Goal: Information Seeking & Learning: Understand process/instructions

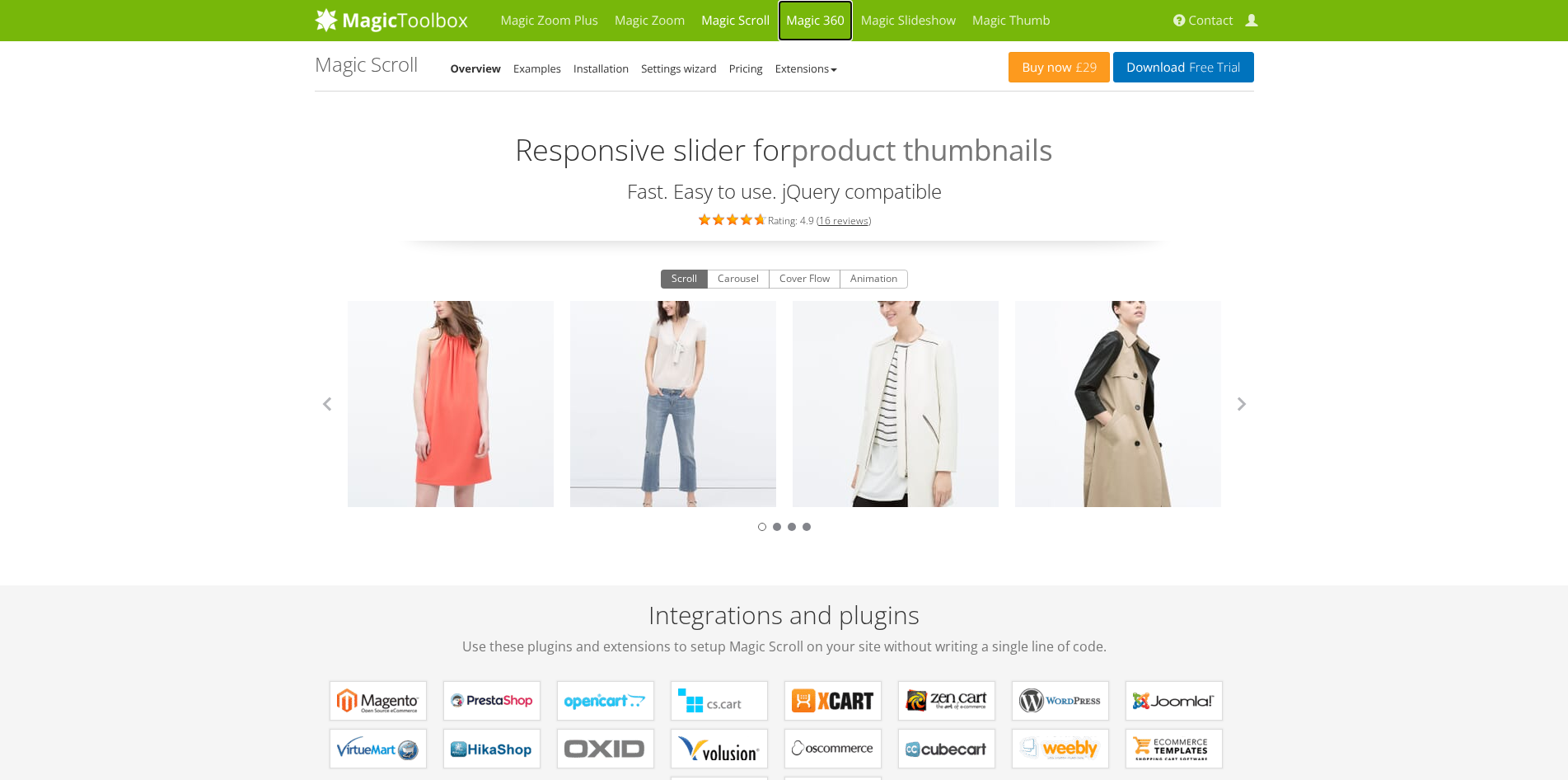
click at [810, 20] on link "Magic 360" at bounding box center [816, 20] width 75 height 41
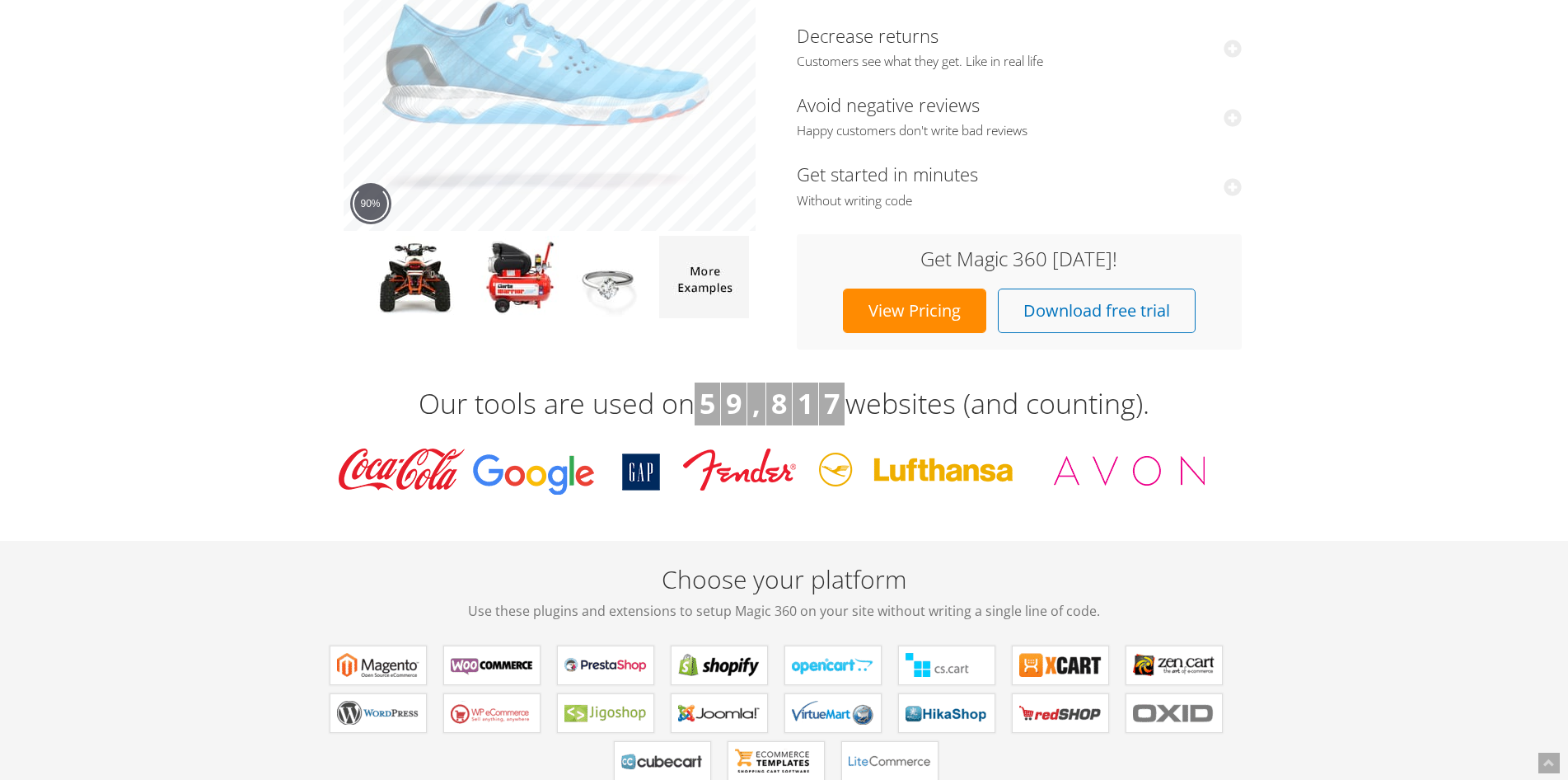
scroll to position [83, 0]
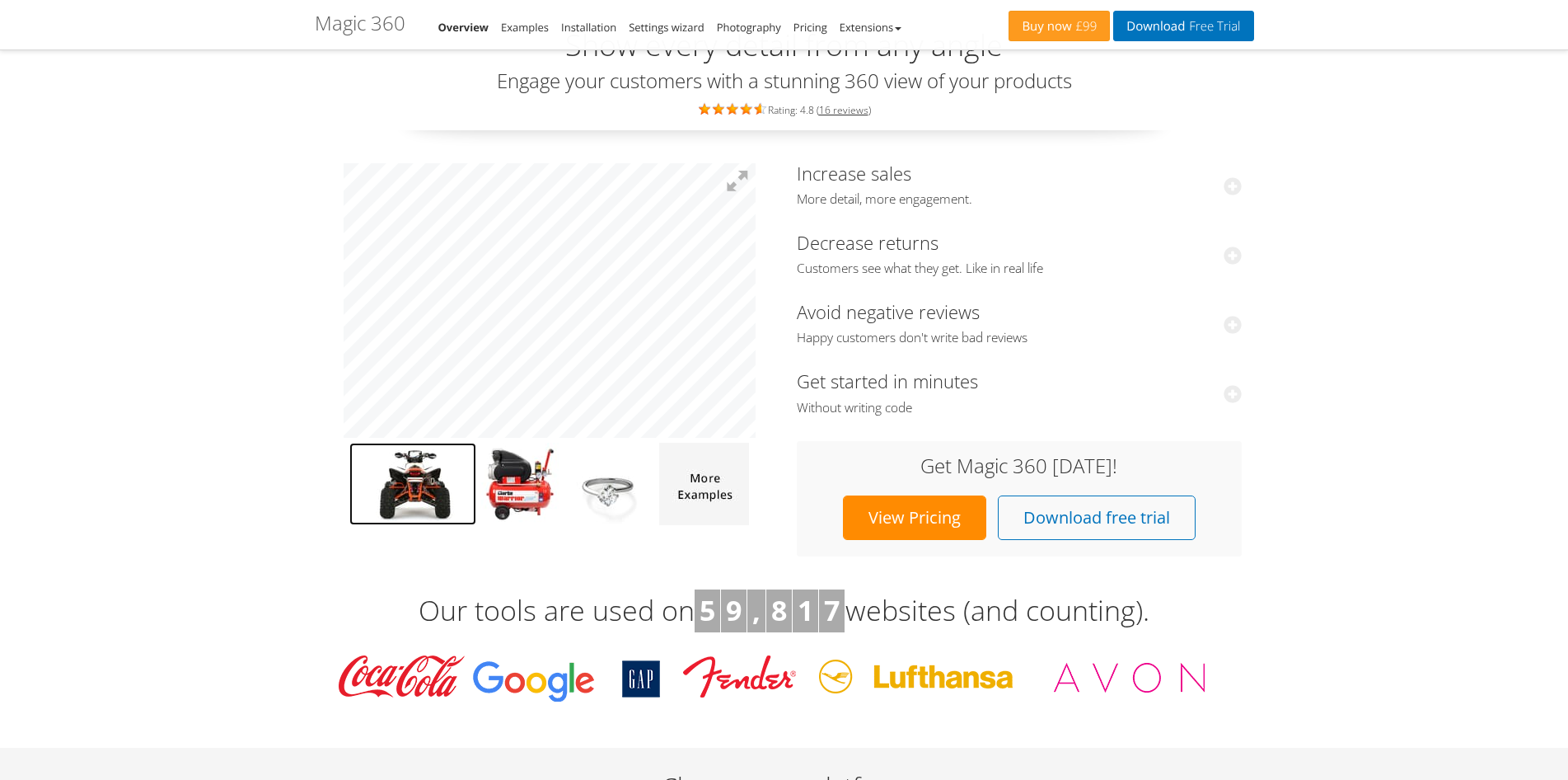
click at [457, 501] on img at bounding box center [412, 484] width 127 height 83
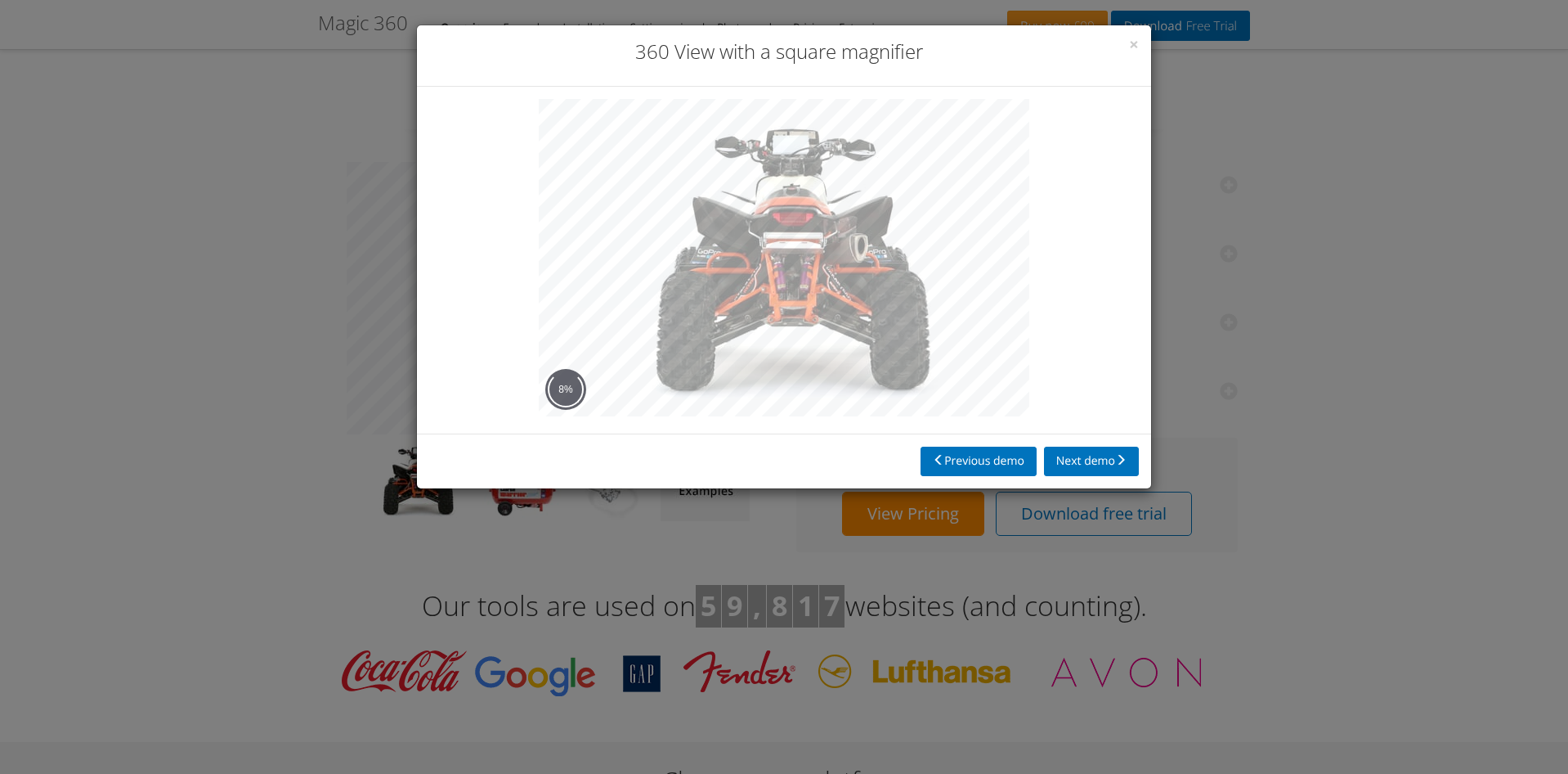
click at [1363, 232] on div "× 360 View with a square magnifier Previous demo Next demo" at bounding box center [784, 387] width 1568 height 774
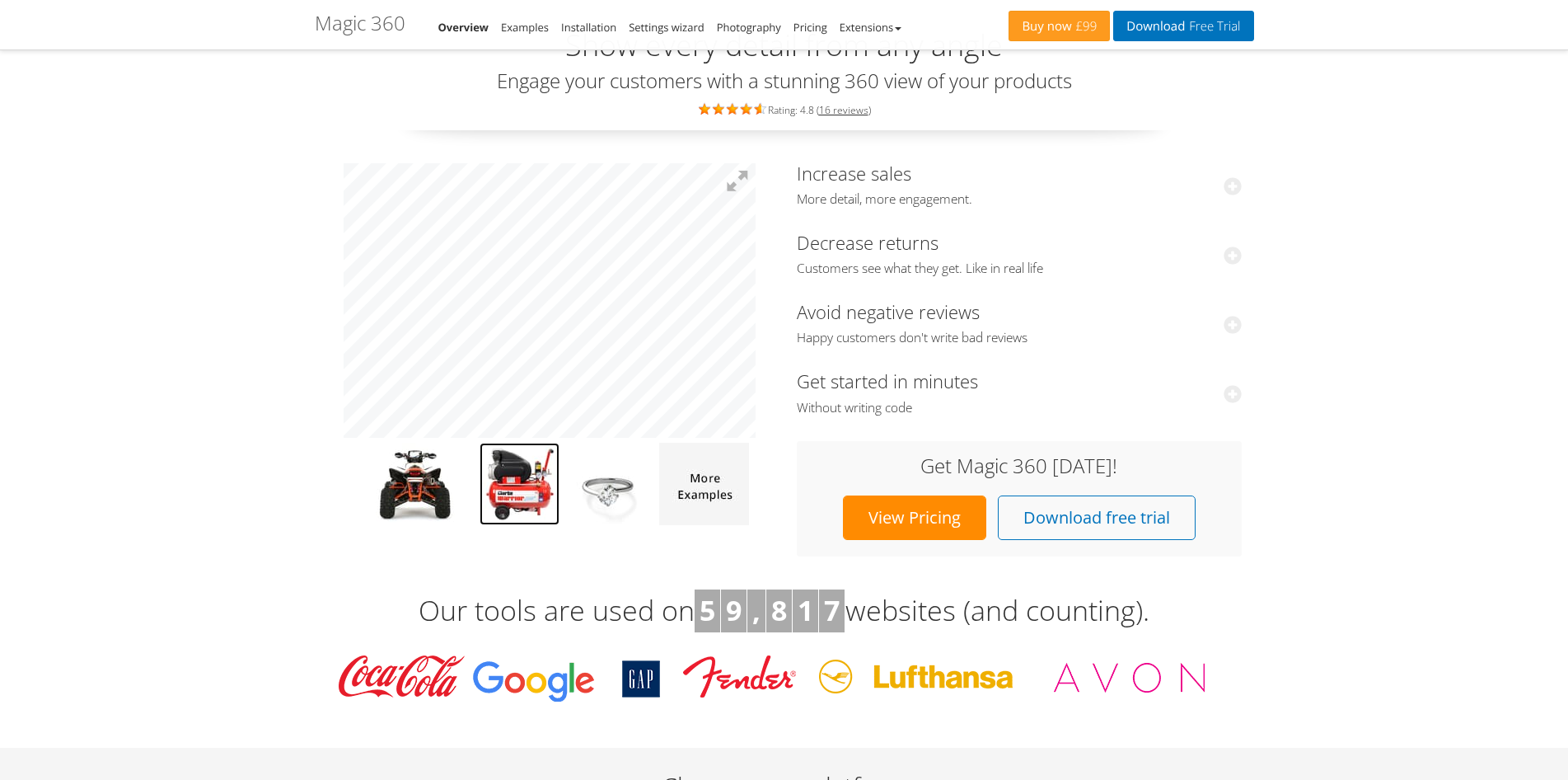
click at [510, 482] on img at bounding box center [520, 484] width 80 height 83
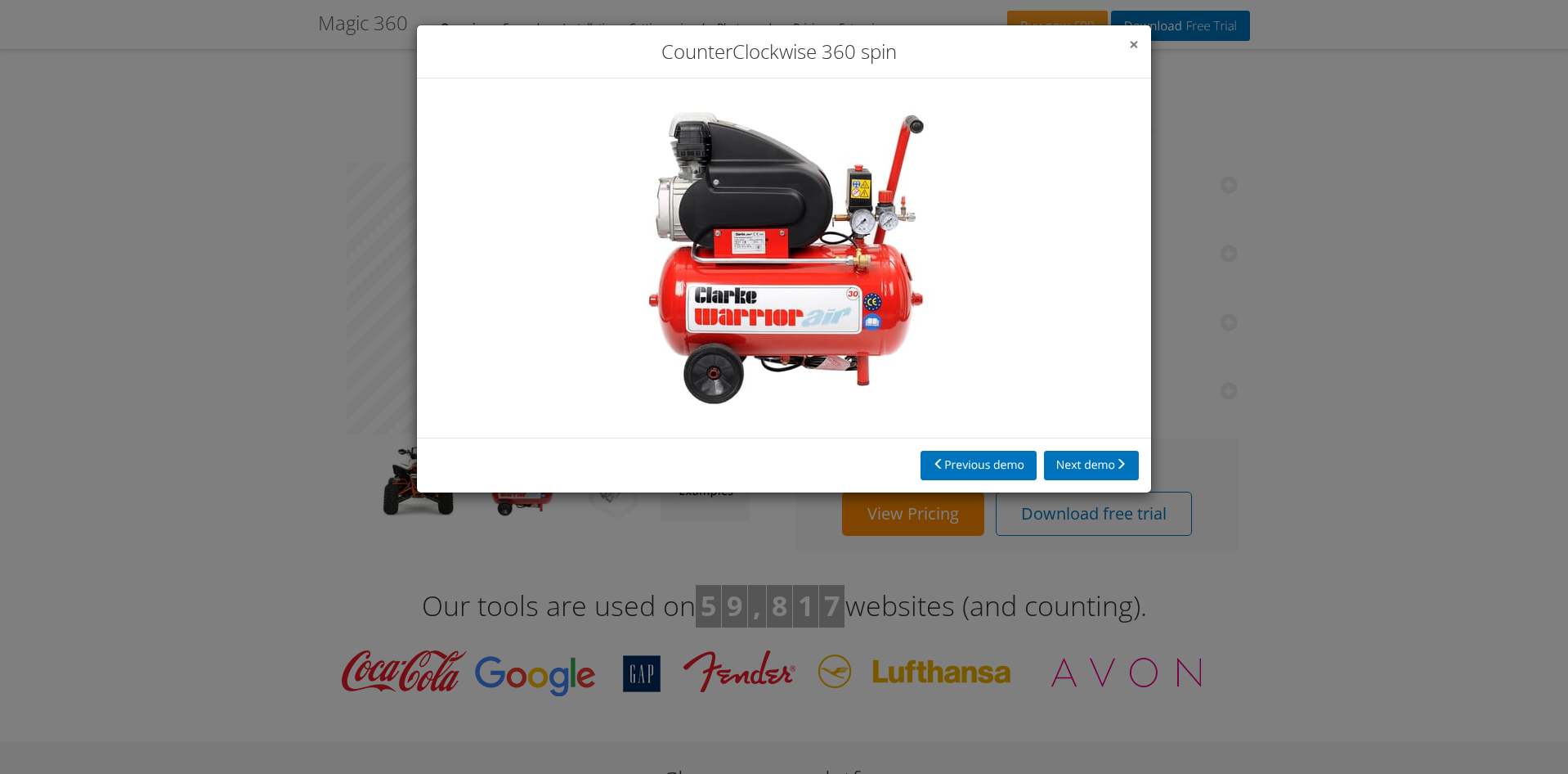
click at [1135, 41] on span "×" at bounding box center [1135, 44] width 10 height 23
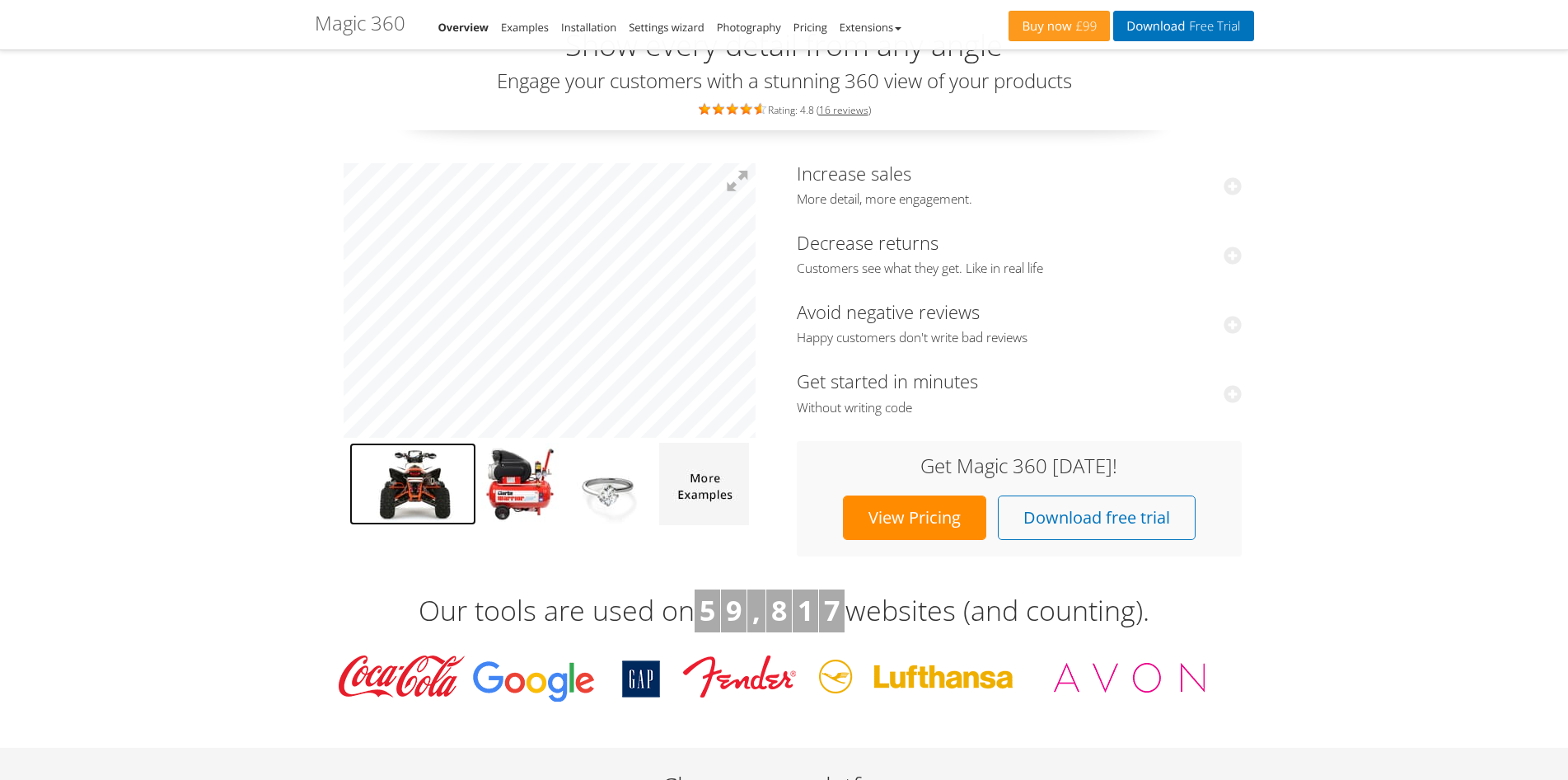
click at [409, 505] on img at bounding box center [412, 484] width 127 height 83
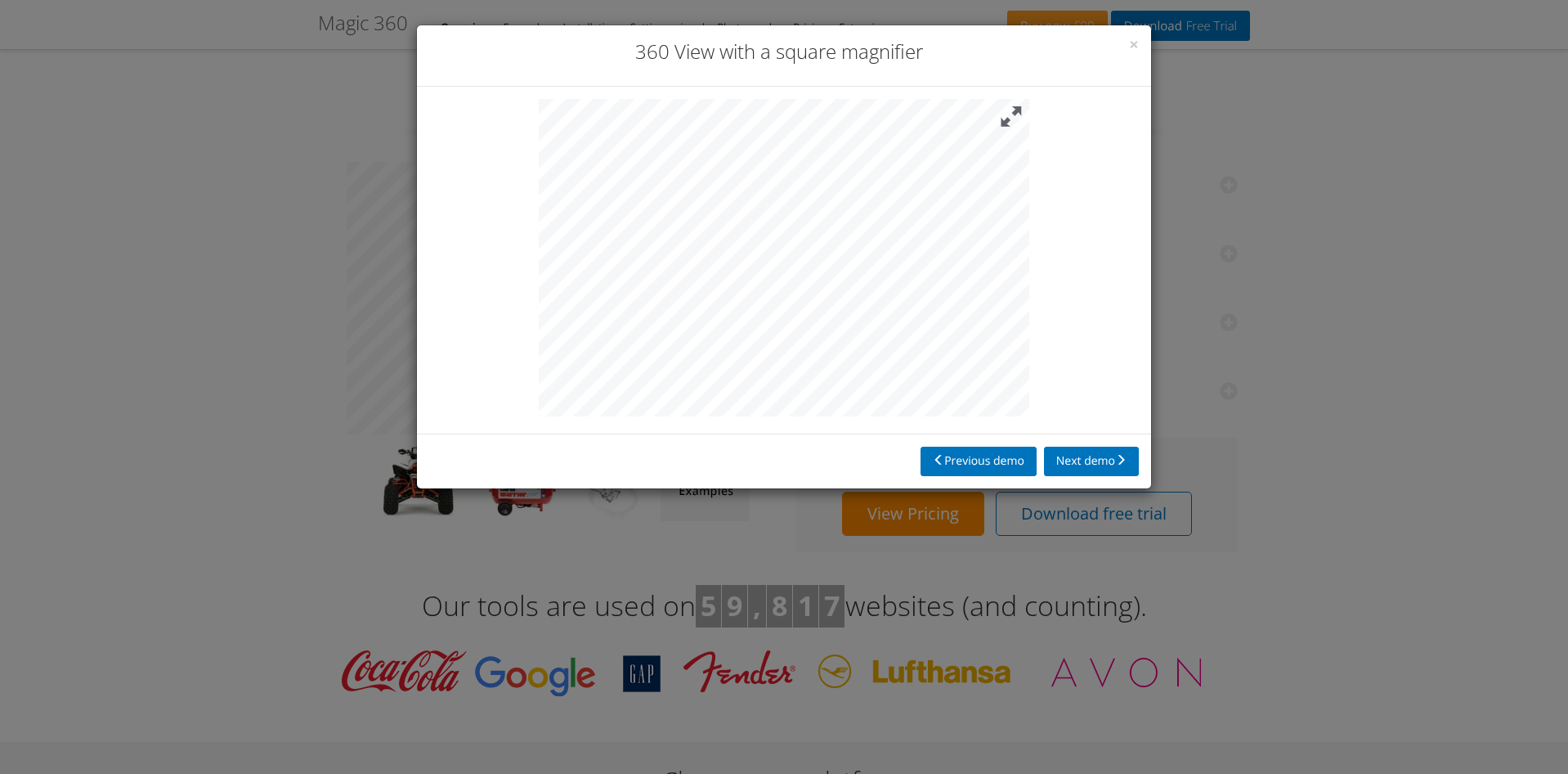
click at [1013, 119] on button at bounding box center [1011, 117] width 36 height 36
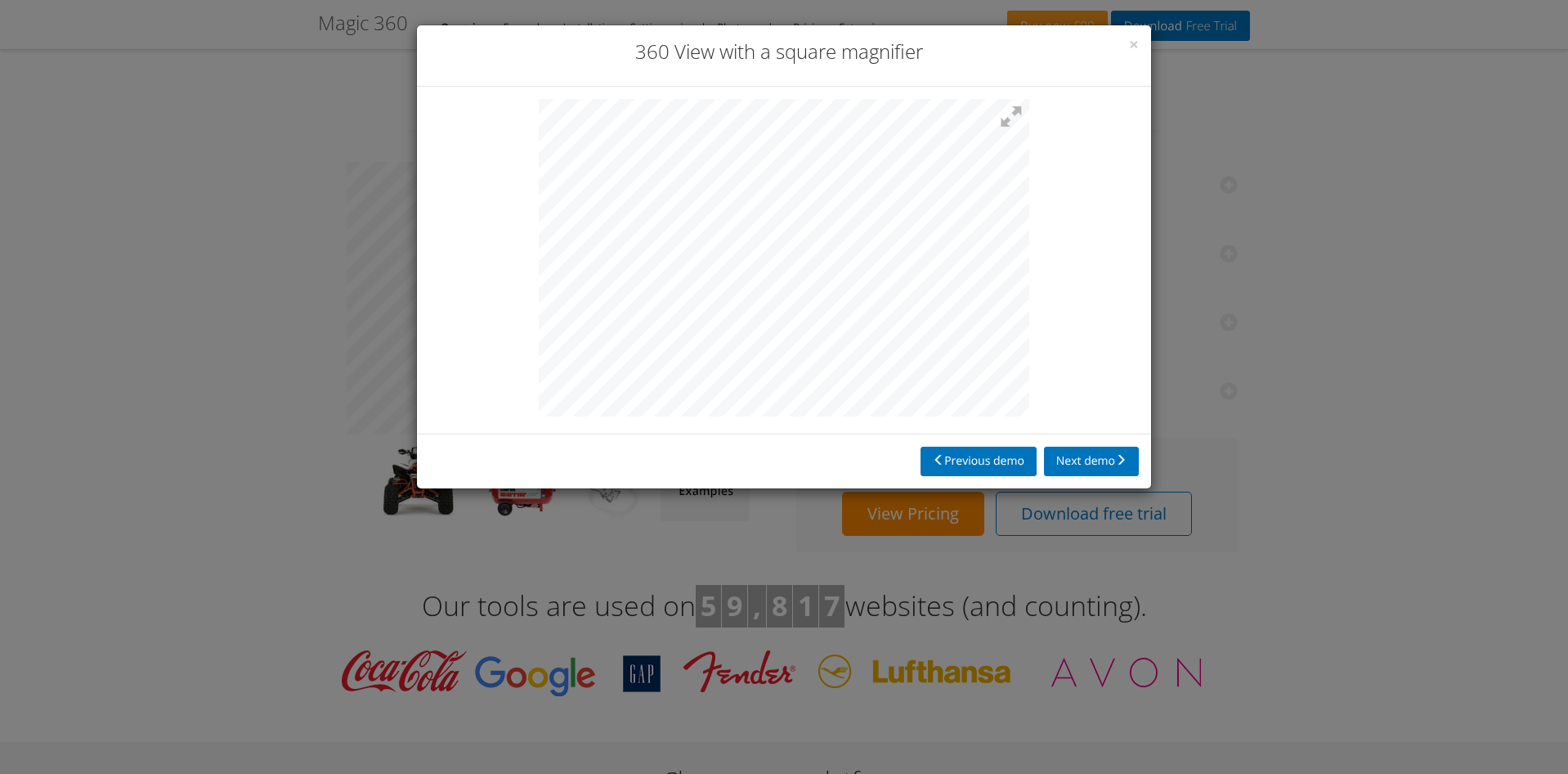
click at [1128, 41] on h3 "360 View with a square magnifier" at bounding box center [784, 51] width 709 height 28
click at [1136, 41] on span "×" at bounding box center [1135, 44] width 10 height 23
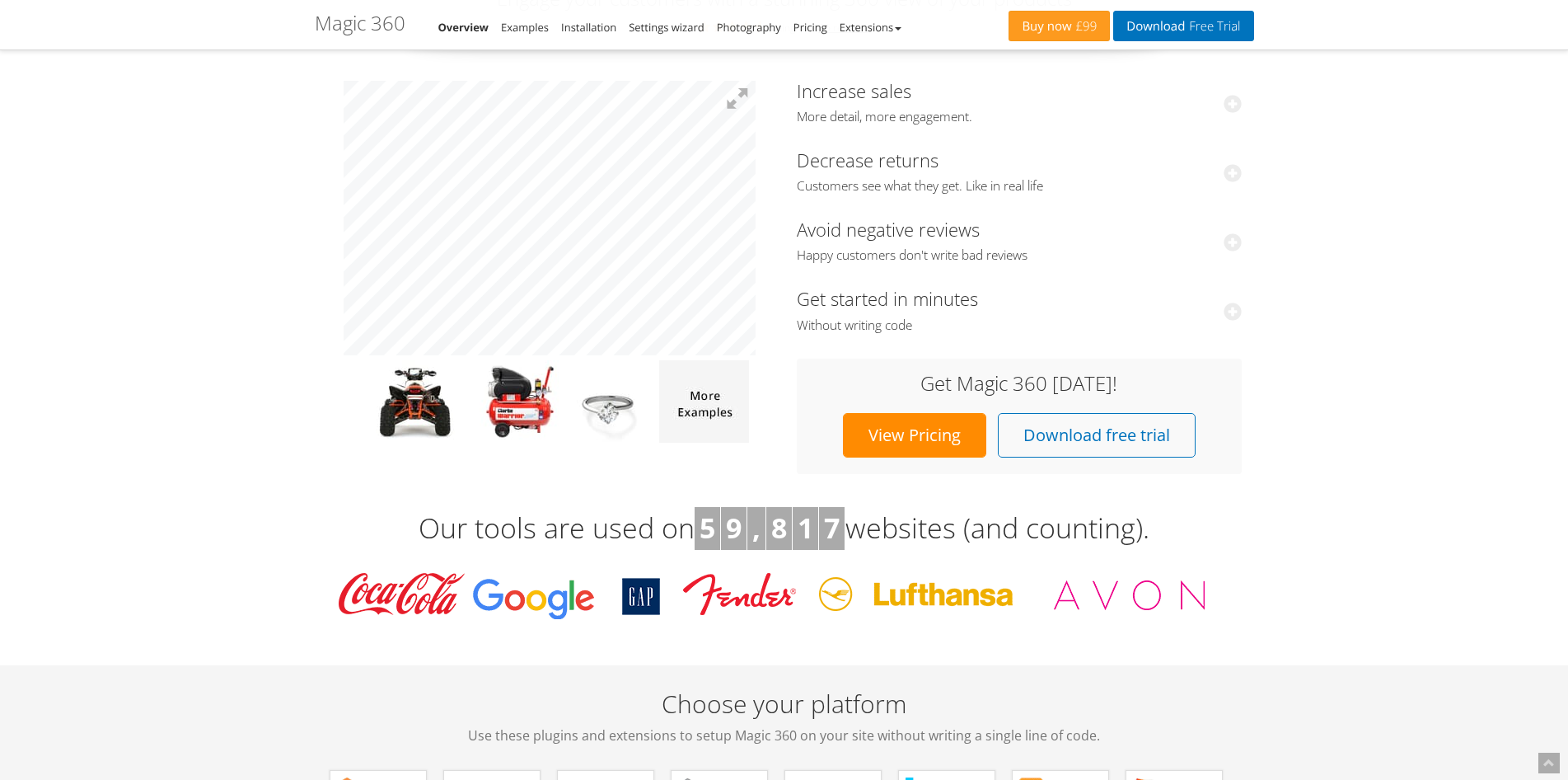
scroll to position [0, 0]
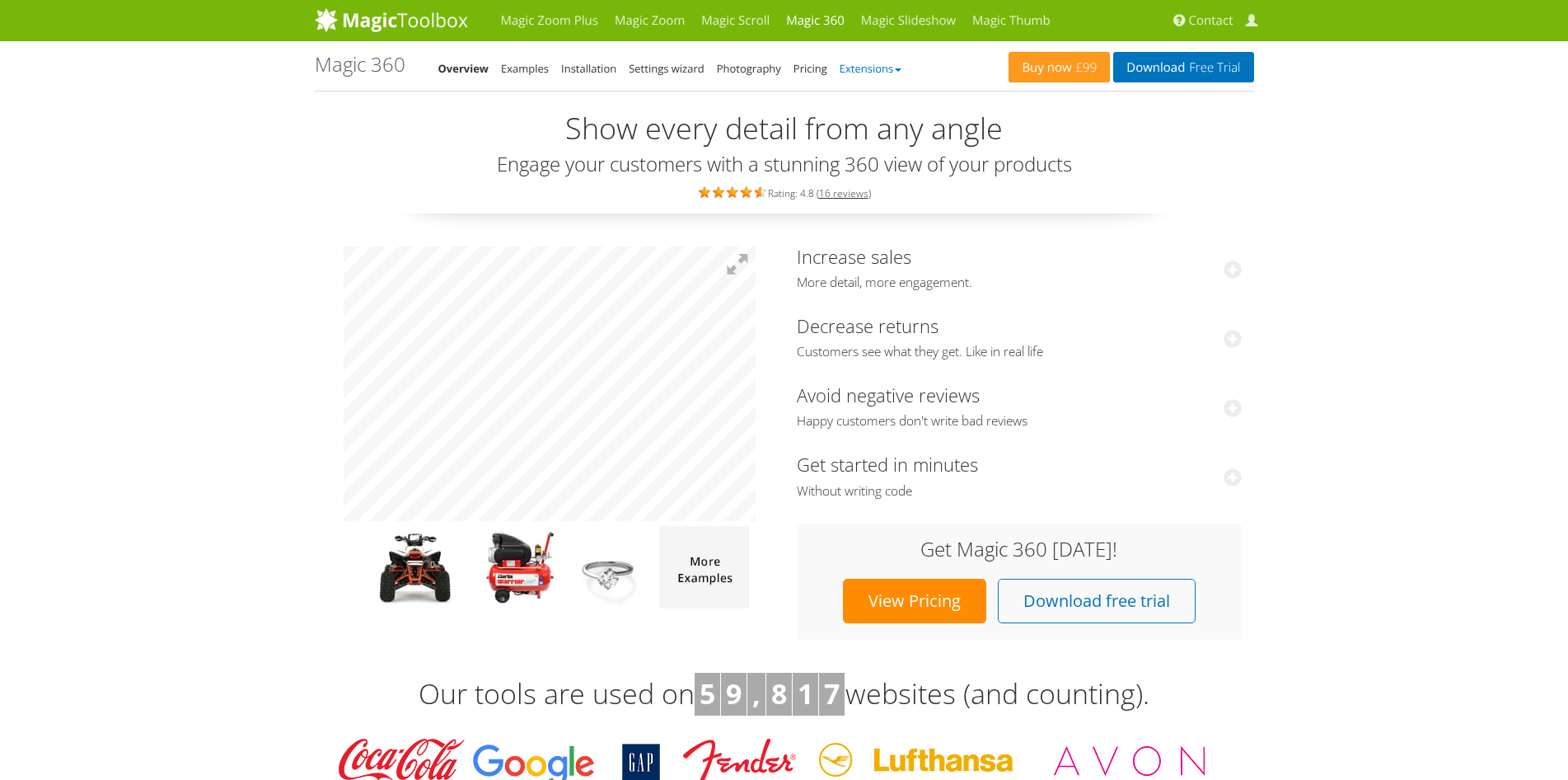
click at [878, 73] on link "Extensions" at bounding box center [870, 67] width 61 height 15
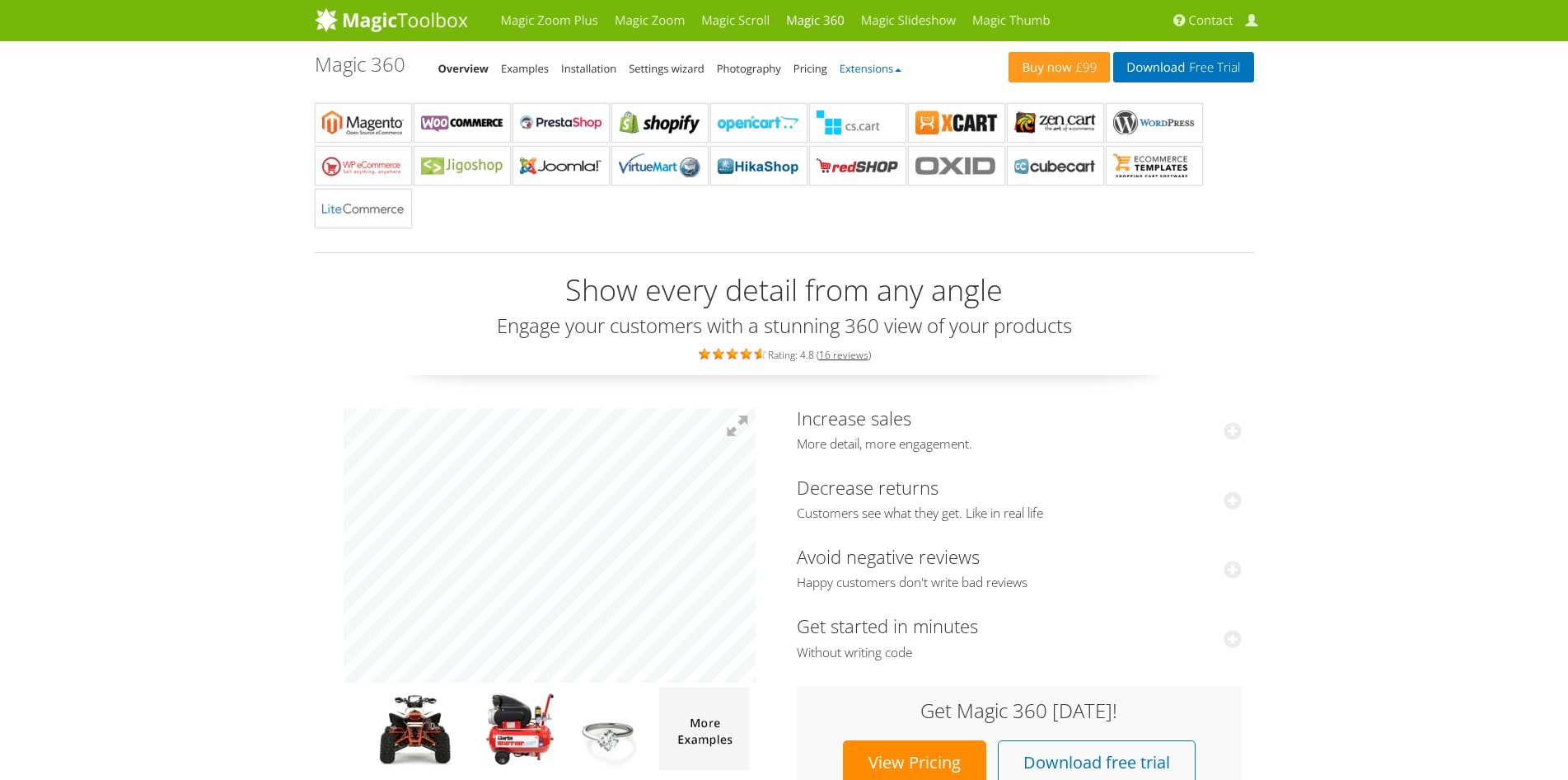
click at [878, 73] on link "Extensions" at bounding box center [870, 67] width 61 height 15
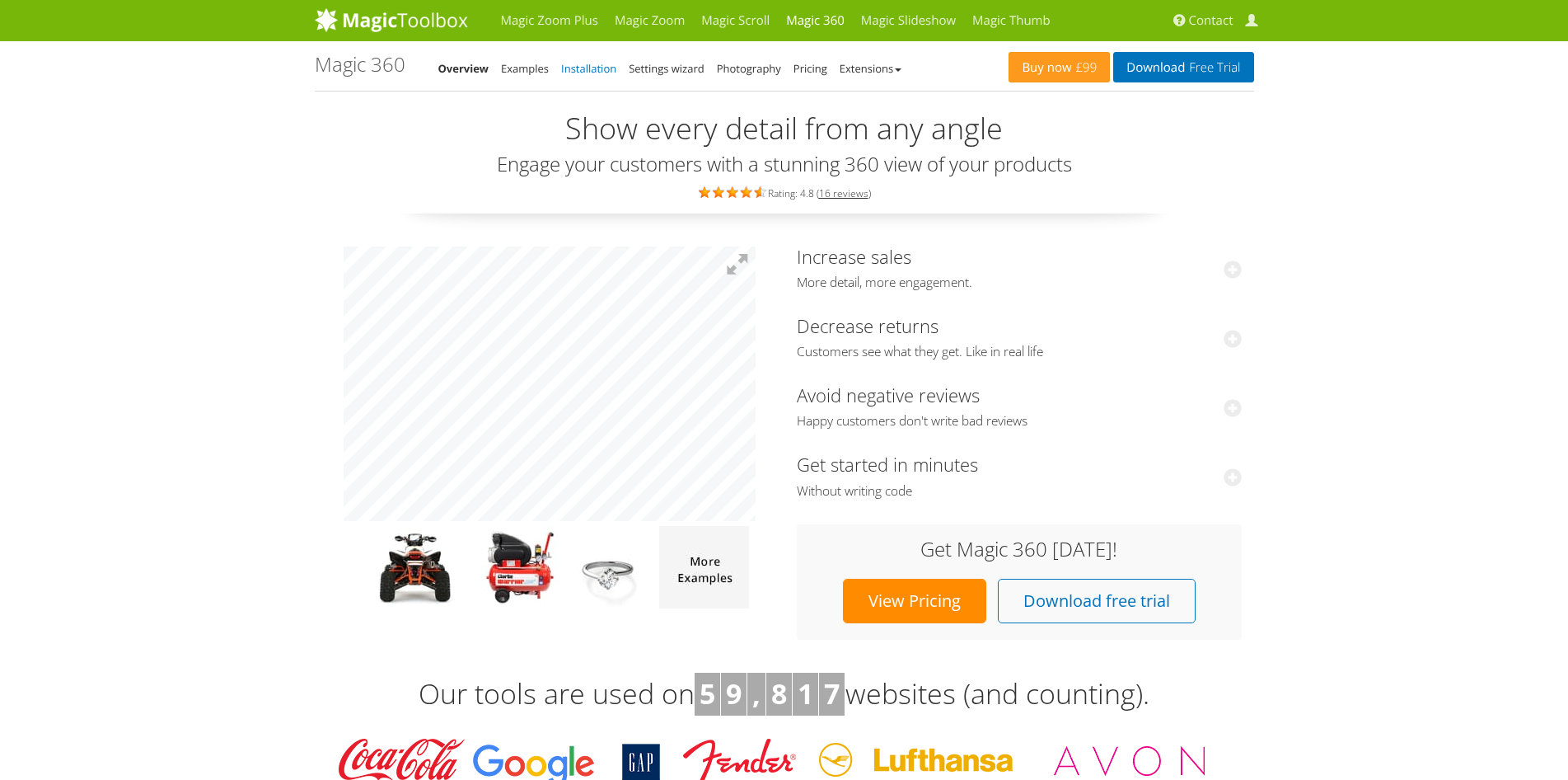
click at [592, 69] on link "Installation" at bounding box center [589, 67] width 55 height 15
